Goal: Navigation & Orientation: Find specific page/section

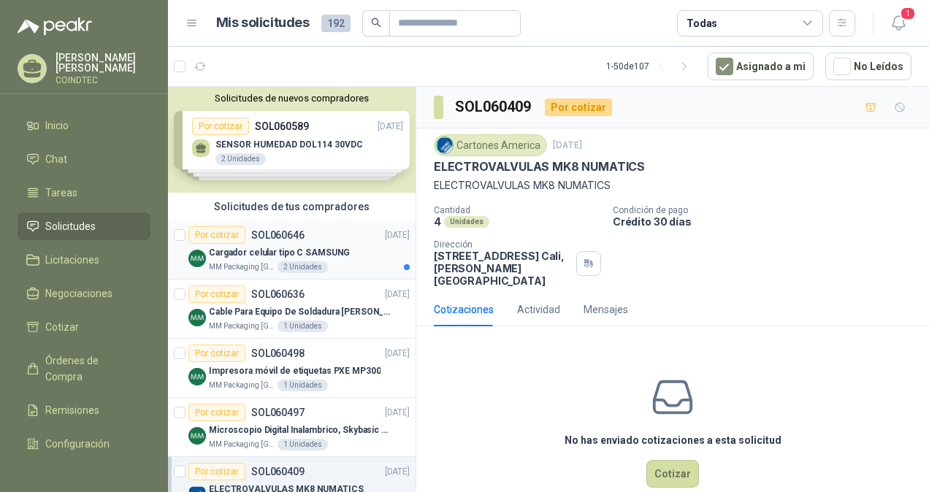
click at [331, 242] on div "Por cotizar SOL060646 [DATE]" at bounding box center [298, 235] width 221 height 18
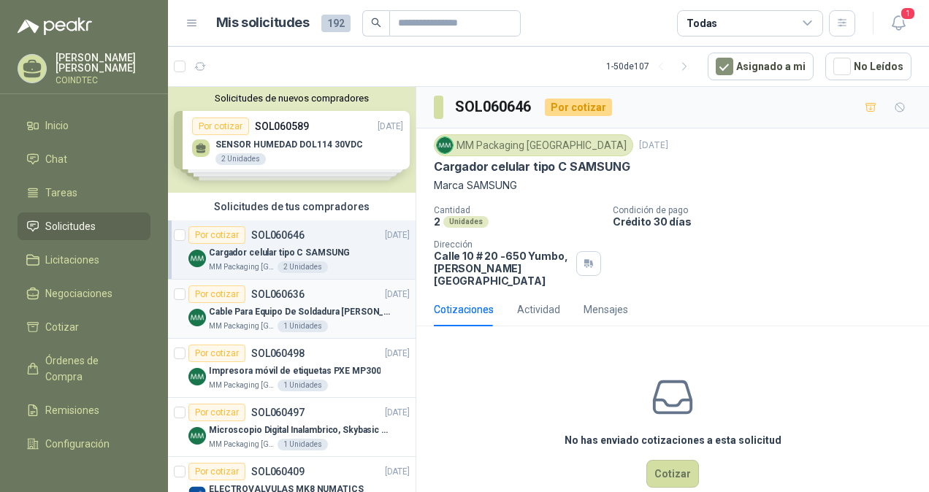
click at [333, 310] on p "Cable Para Equipo De Soldadura [PERSON_NAME]" at bounding box center [300, 312] width 182 height 14
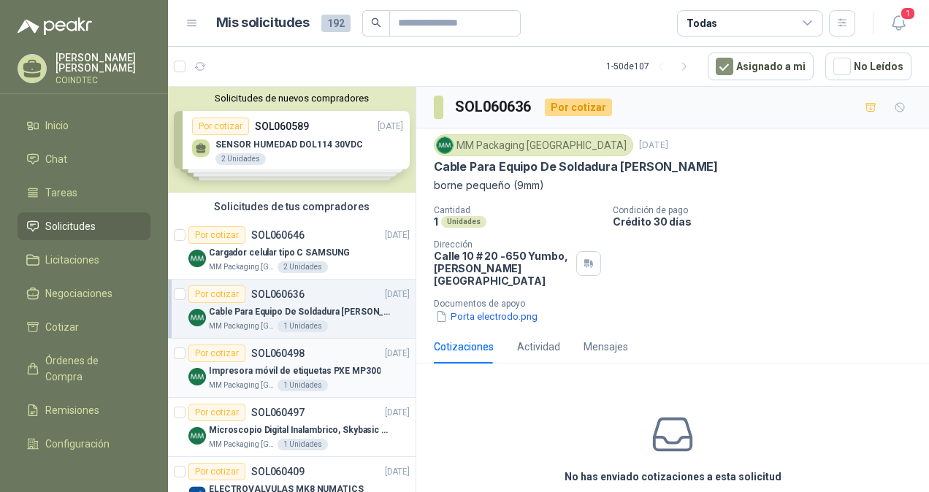
click at [339, 382] on div "MM Packaging [GEOGRAPHIC_DATA] 1 Unidades" at bounding box center [309, 386] width 201 height 12
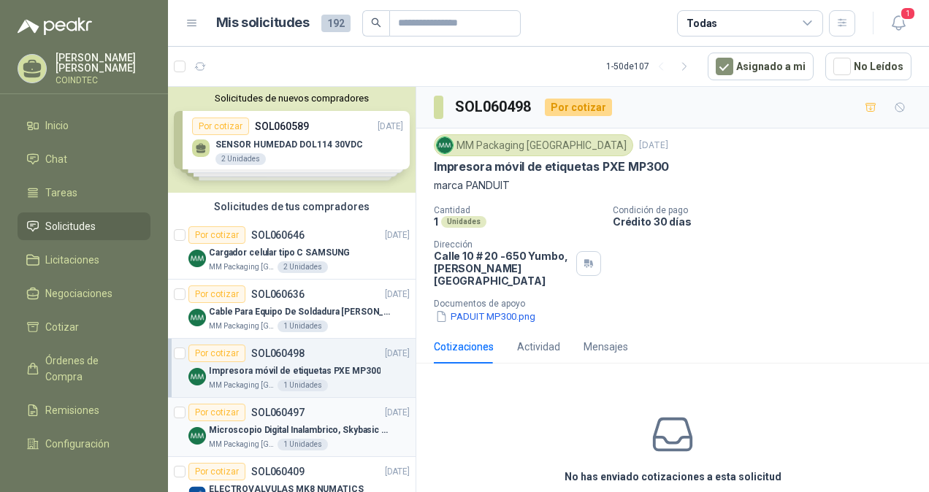
click at [336, 423] on p "Microscopio Digital Inalambrico, Skybasic 50x-1000x, Ampliac" at bounding box center [300, 430] width 182 height 14
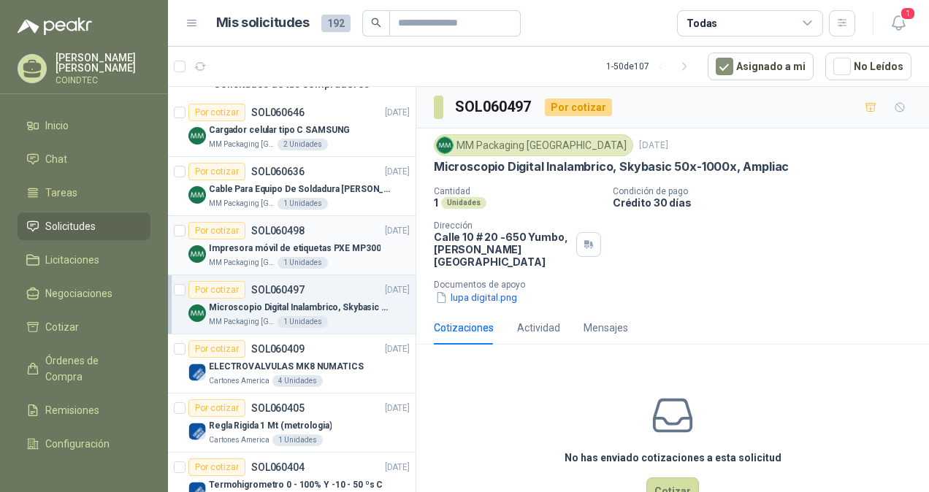
scroll to position [146, 0]
